Goal: Task Accomplishment & Management: Complete application form

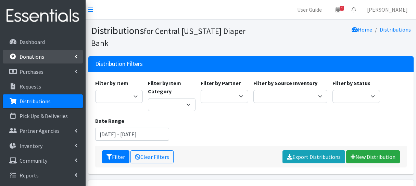
drag, startPoint x: 0, startPoint y: 0, endPoint x: 34, endPoint y: 62, distance: 70.5
click at [34, 62] on link "Donations" at bounding box center [43, 57] width 80 height 14
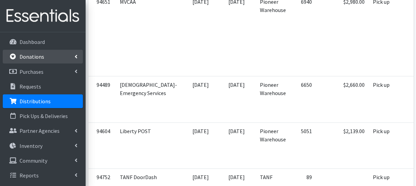
scroll to position [603, 0]
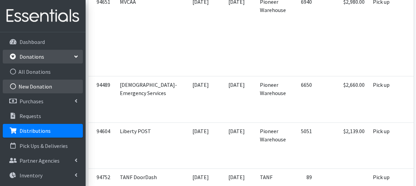
click at [40, 87] on link "New Donation" at bounding box center [43, 87] width 80 height 14
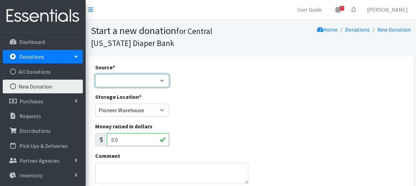
click at [129, 81] on select "Product Drive Manufacturer Donation Site Misc. Donation" at bounding box center [132, 80] width 74 height 13
select select "Misc. Donation"
click at [95, 74] on select "Product Drive Manufacturer Donation Site Misc. Donation" at bounding box center [132, 80] width 74 height 13
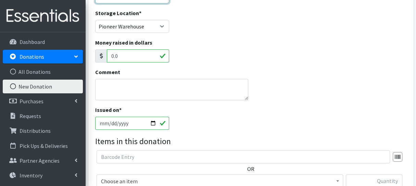
scroll to position [89, 0]
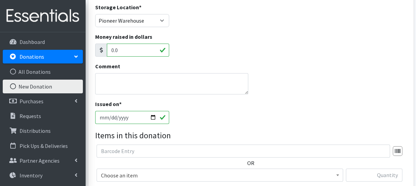
click at [303, 175] on span "Choose an item" at bounding box center [220, 175] width 238 height 10
drag, startPoint x: 303, startPoint y: 175, endPoint x: 314, endPoint y: 156, distance: 22.6
click at [314, 156] on div "OR Choose an item 2T3T(30/child) 3T4T(30/child) 4T5T(30/child) 5T-6T (30/child)…" at bounding box center [251, 165] width 317 height 42
click at [308, 172] on span "Choose an item" at bounding box center [220, 175] width 238 height 10
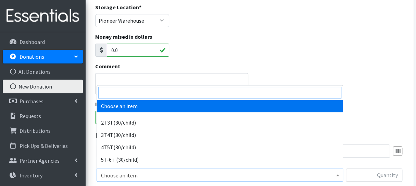
click at [212, 91] on input "search" at bounding box center [219, 93] width 243 height 12
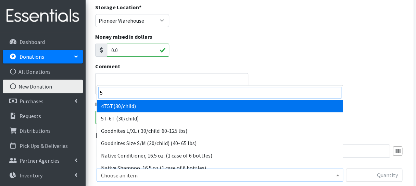
type input "5"
select select "953"
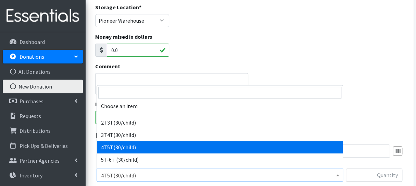
click at [216, 172] on span "4T5T(30/child)" at bounding box center [220, 175] width 238 height 10
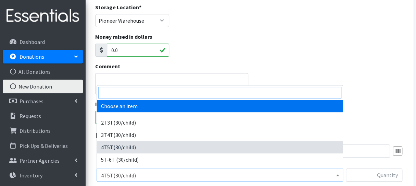
click at [167, 95] on input "search" at bounding box center [219, 93] width 243 height 12
type input "5"
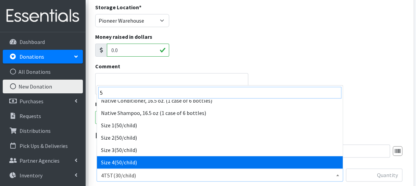
scroll to position [67, 0]
select select "964"
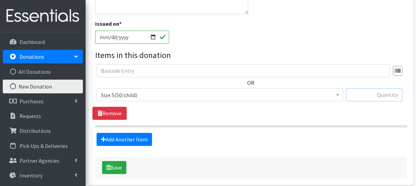
scroll to position [176, 0]
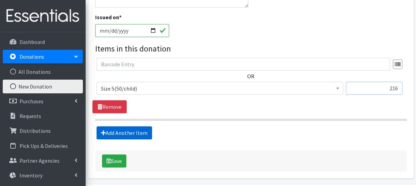
type input "216"
click at [134, 131] on link "Add Another Item" at bounding box center [125, 132] width 56 height 13
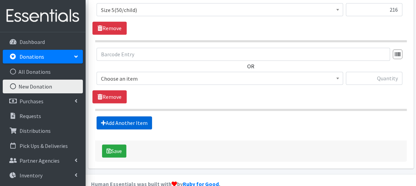
scroll to position [267, 0]
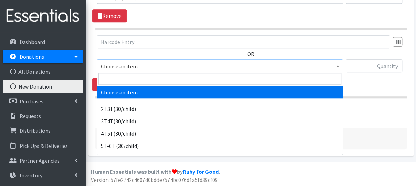
drag, startPoint x: 135, startPoint y: 64, endPoint x: 134, endPoint y: 83, distance: 18.9
click at [135, 66] on span "Choose an item" at bounding box center [220, 66] width 238 height 10
click at [134, 84] on input "search" at bounding box center [219, 79] width 243 height 12
type input "6"
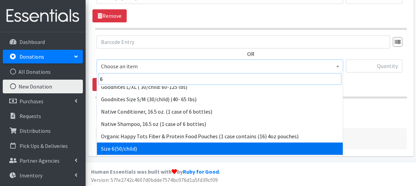
scroll to position [42, 0]
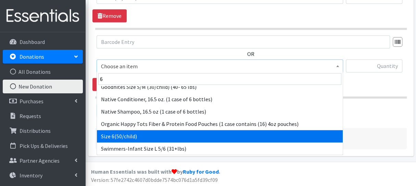
select select "966"
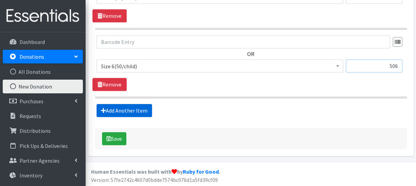
type input "506"
click at [136, 109] on link "Add Another Item" at bounding box center [125, 110] width 56 height 13
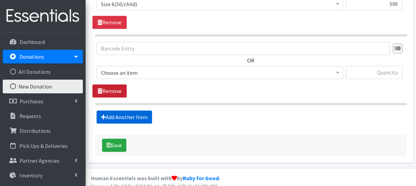
scroll to position [335, 0]
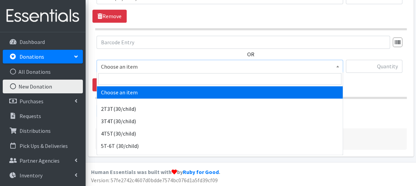
click at [121, 66] on span "Choose an item" at bounding box center [220, 67] width 238 height 10
click at [121, 81] on input "search" at bounding box center [219, 79] width 243 height 12
type input "7"
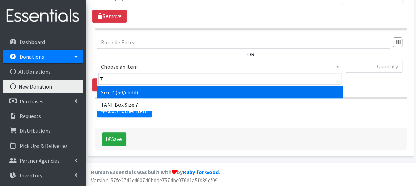
select select "6752"
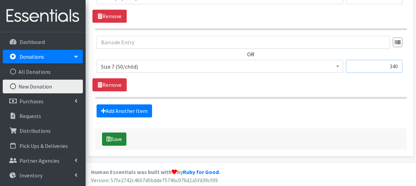
type input "340"
click at [116, 136] on button "Save" at bounding box center [114, 138] width 24 height 13
